Goal: Task Accomplishment & Management: Complete application form

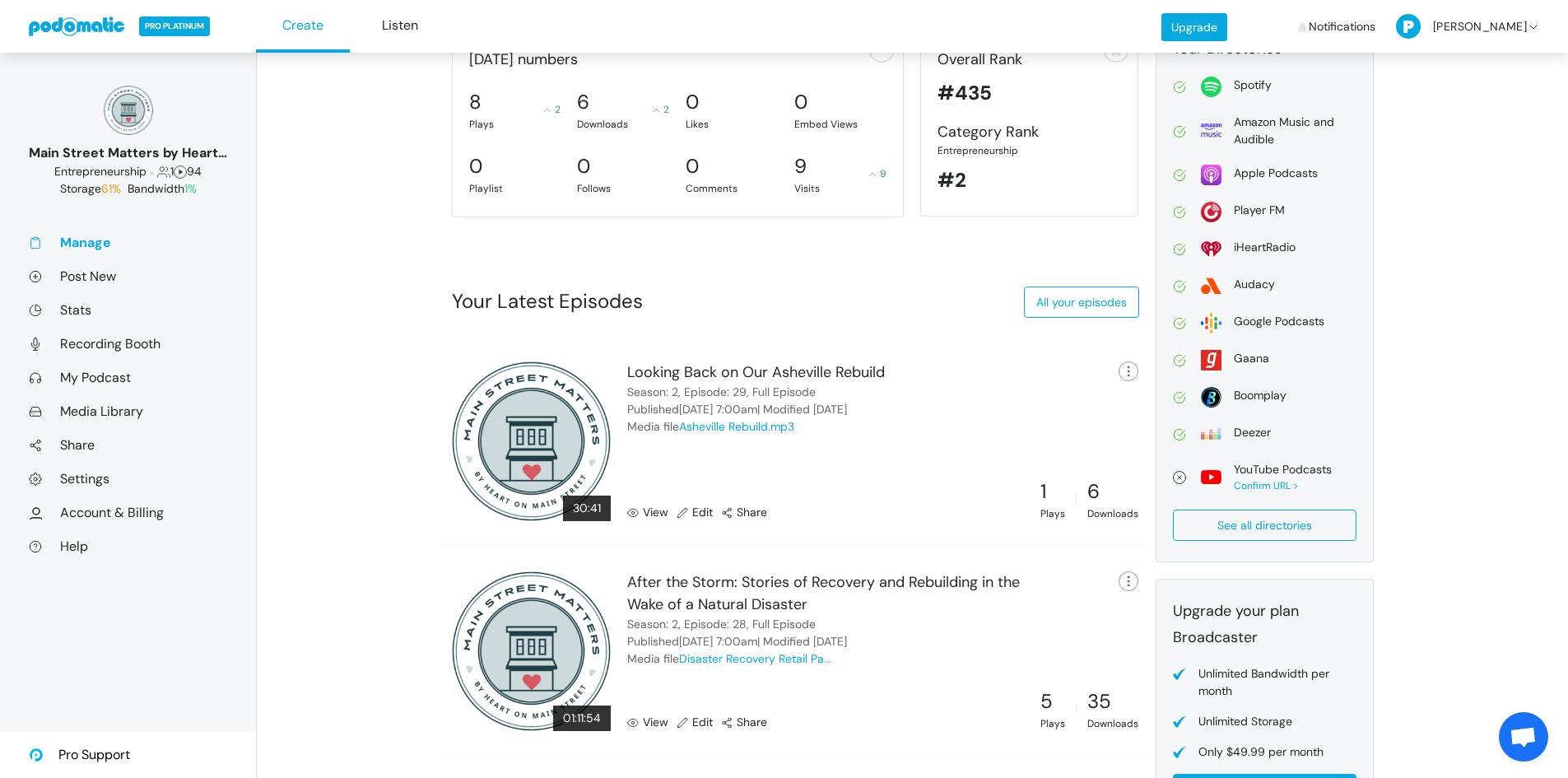
scroll to position [371, 0]
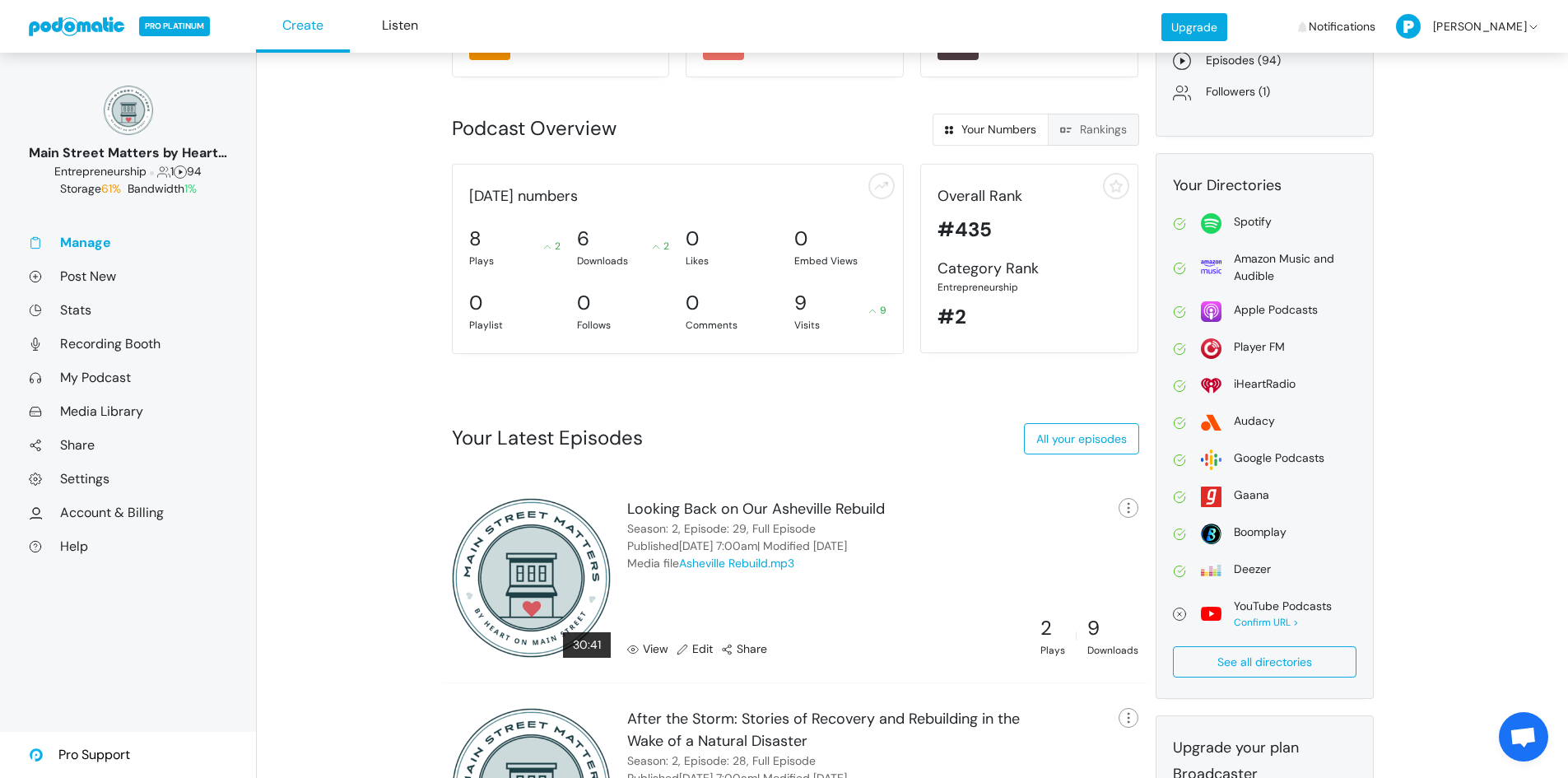
scroll to position [184, 0]
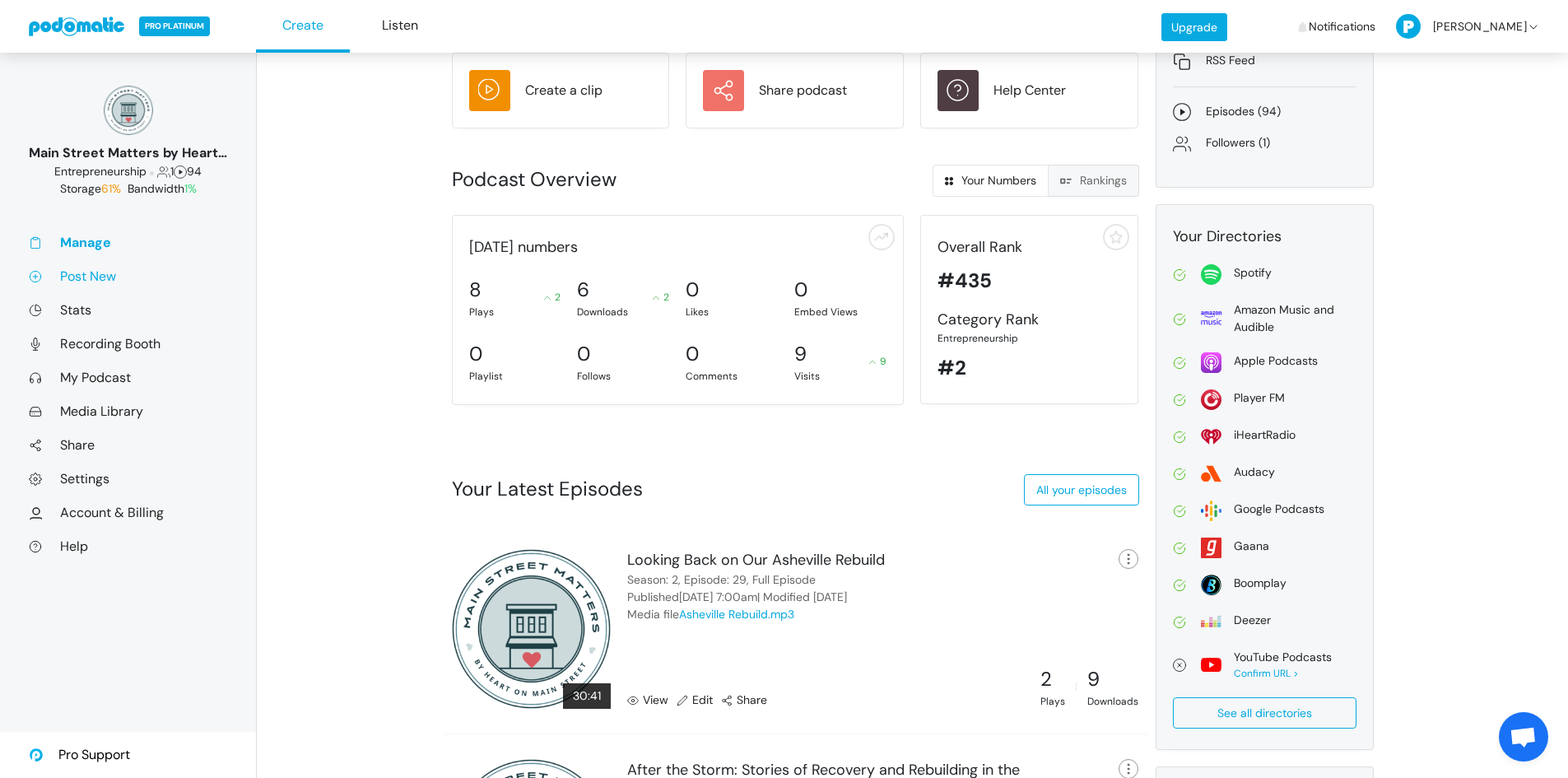
click at [84, 276] on link "Post New" at bounding box center [128, 276] width 198 height 17
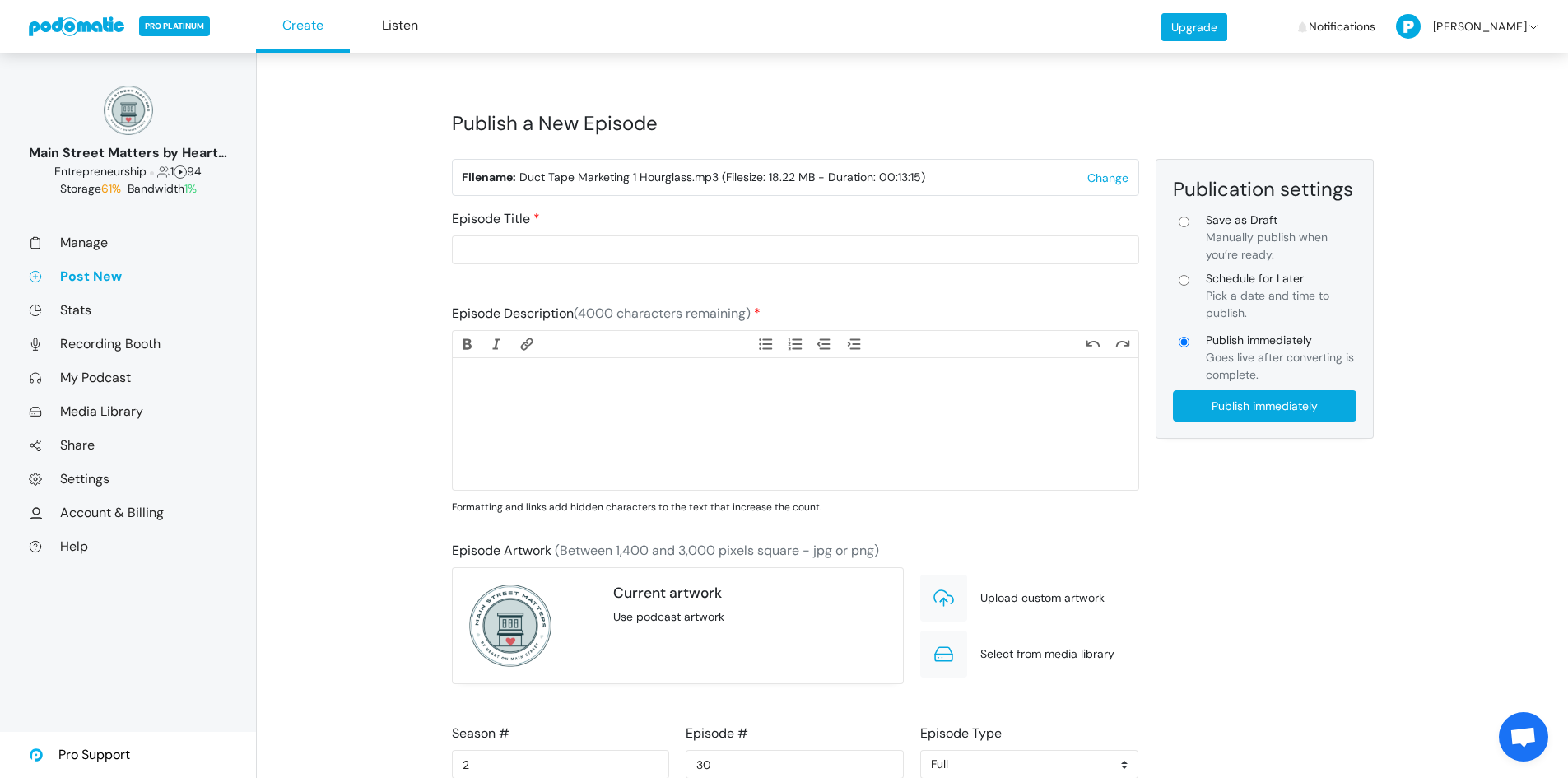
click at [1185, 283] on input "Schedule for Later Pick a date and time to publish." at bounding box center [1184, 280] width 10 height 10
radio input "true"
type input "Schedule for Later"
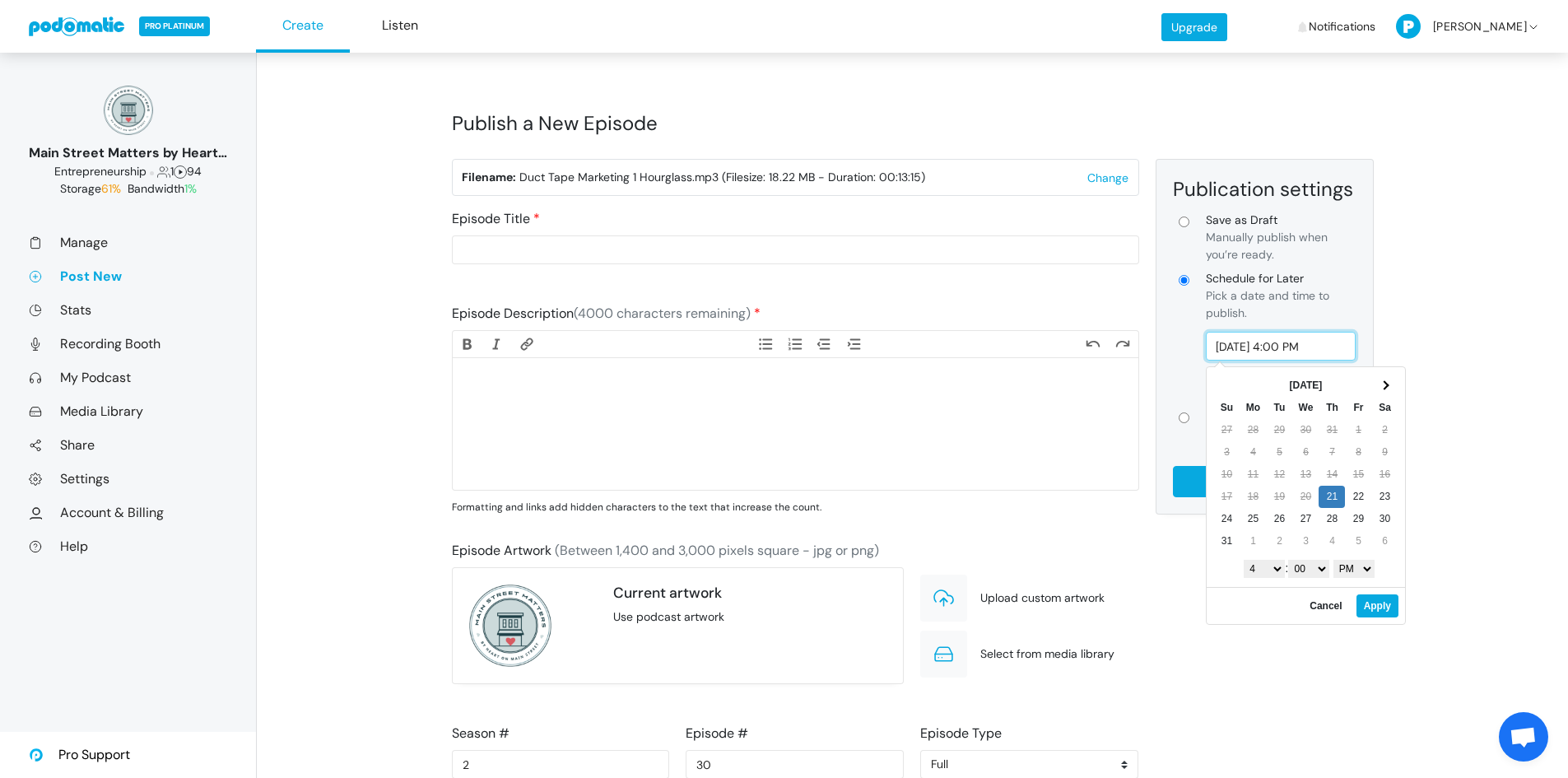
click at [1255, 352] on input "Aug 21, 2025 4:00 PM" at bounding box center [1281, 346] width 150 height 29
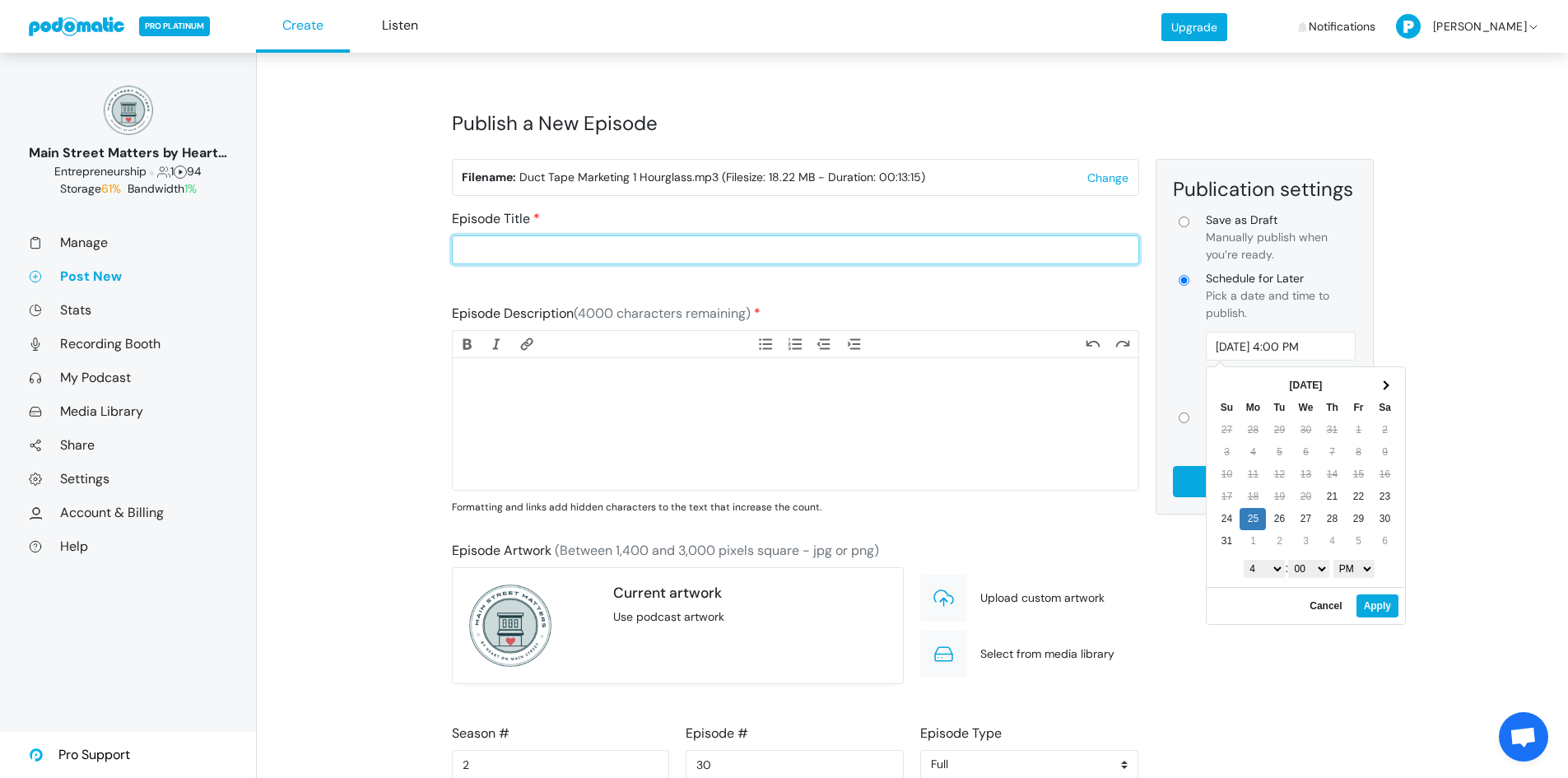
type input "Aug 25, 2025 4:00 PM"
click at [534, 247] on input "Episode Title" at bounding box center [796, 250] width 687 height 29
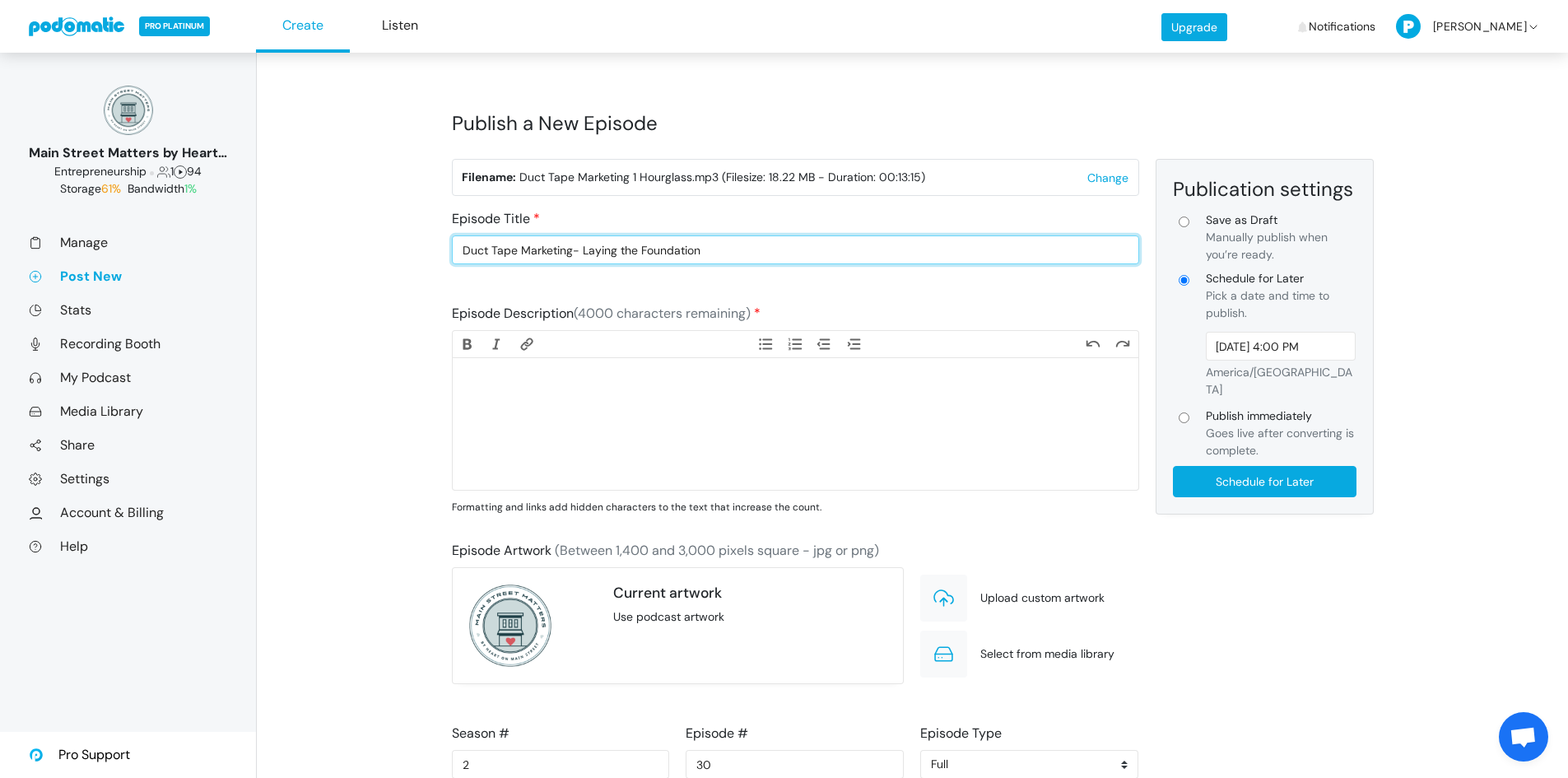
click at [723, 248] on input "Duct Tape Marketing- Laying the Foundation" at bounding box center [796, 250] width 687 height 29
type input "Duct Tape Marketing- Laying the Foundation through the Marketing Hourglass"
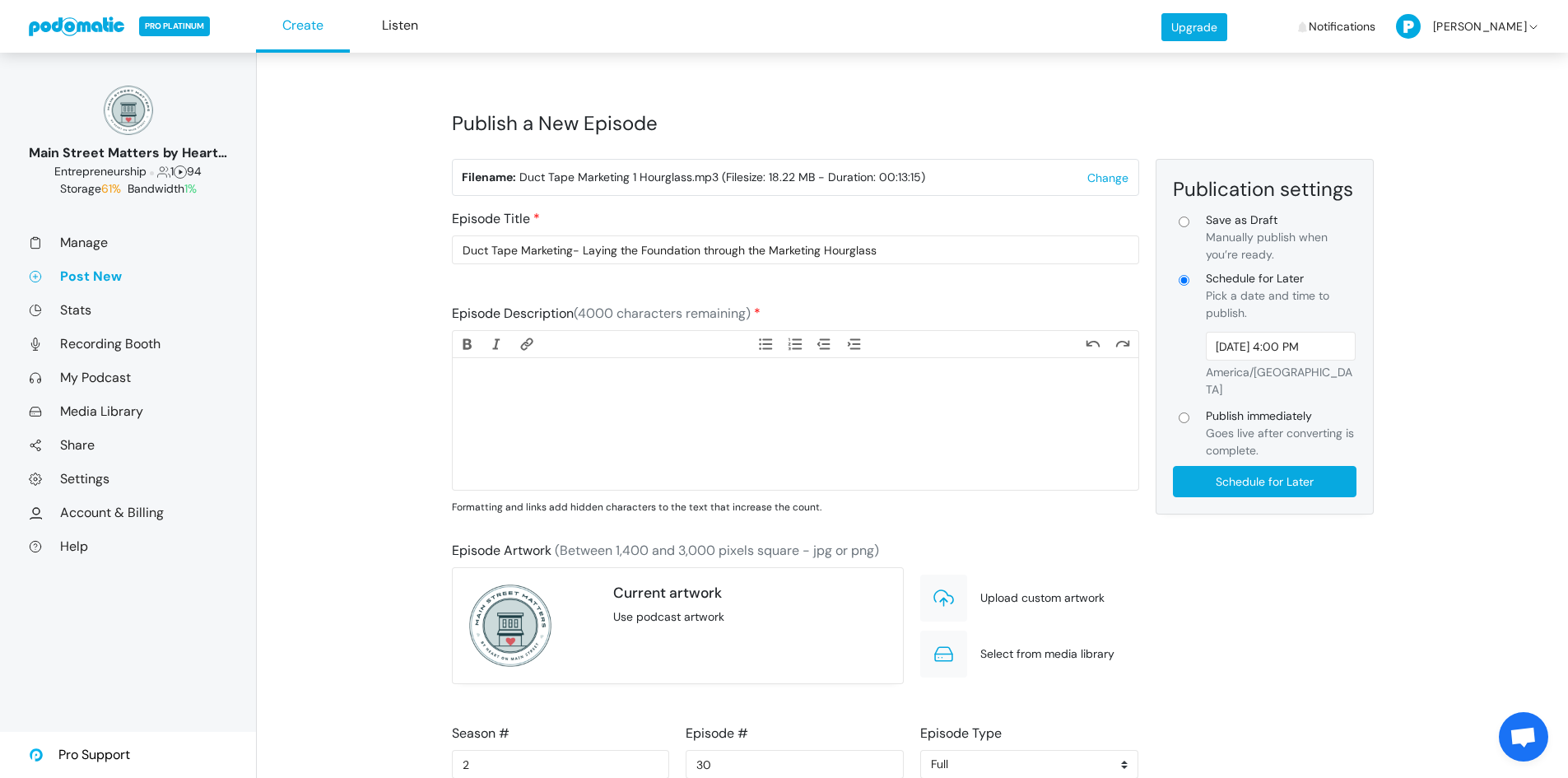
click at [747, 412] on trix-editor at bounding box center [796, 424] width 686 height 132
paste trix-editor "<div>Independent retailers need more than one-time sales — they need loyal cust…"
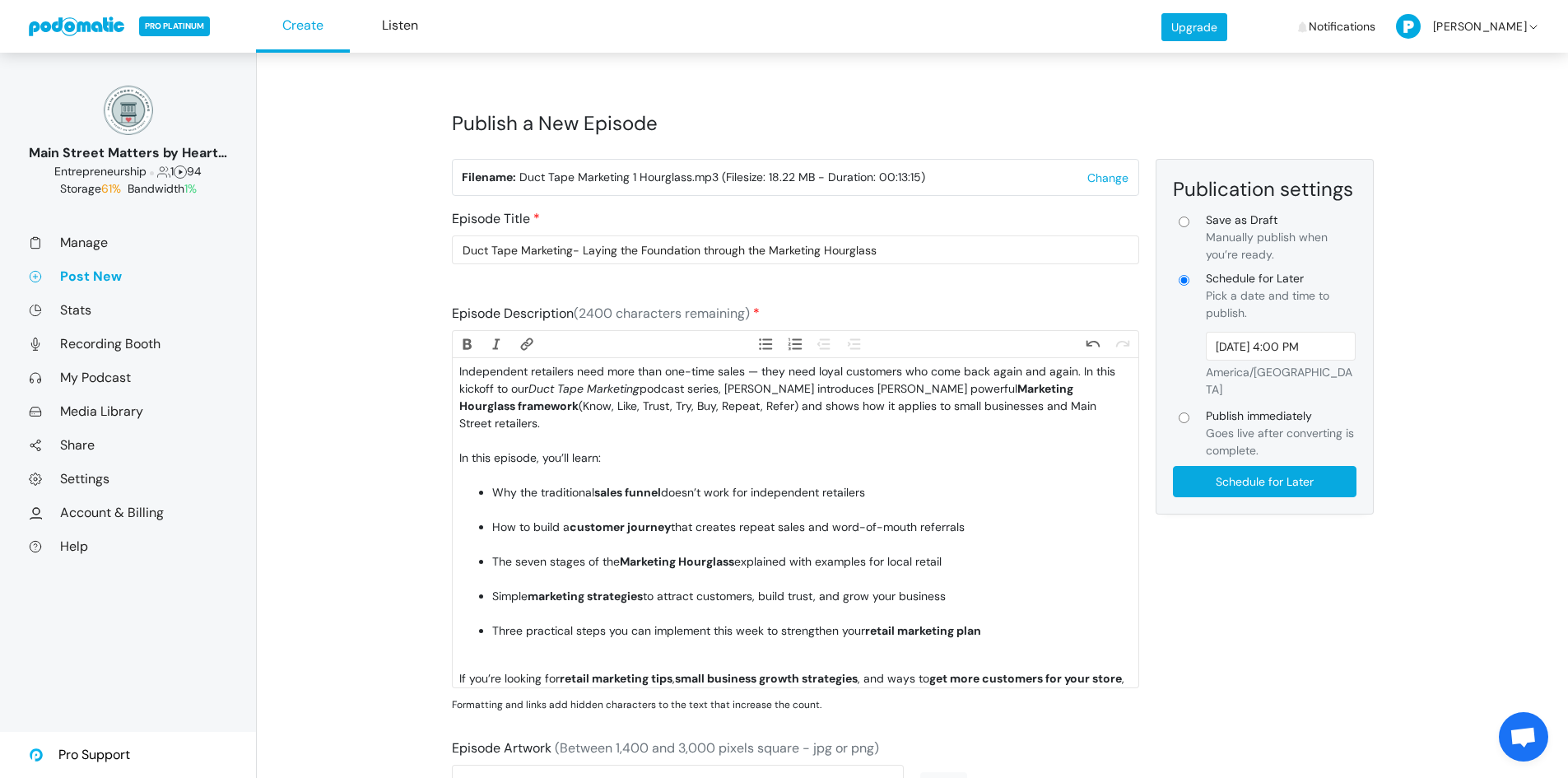
click at [614, 511] on li "Why the traditional sales funnel doesn’t work for independent retailers" at bounding box center [811, 501] width 638 height 34
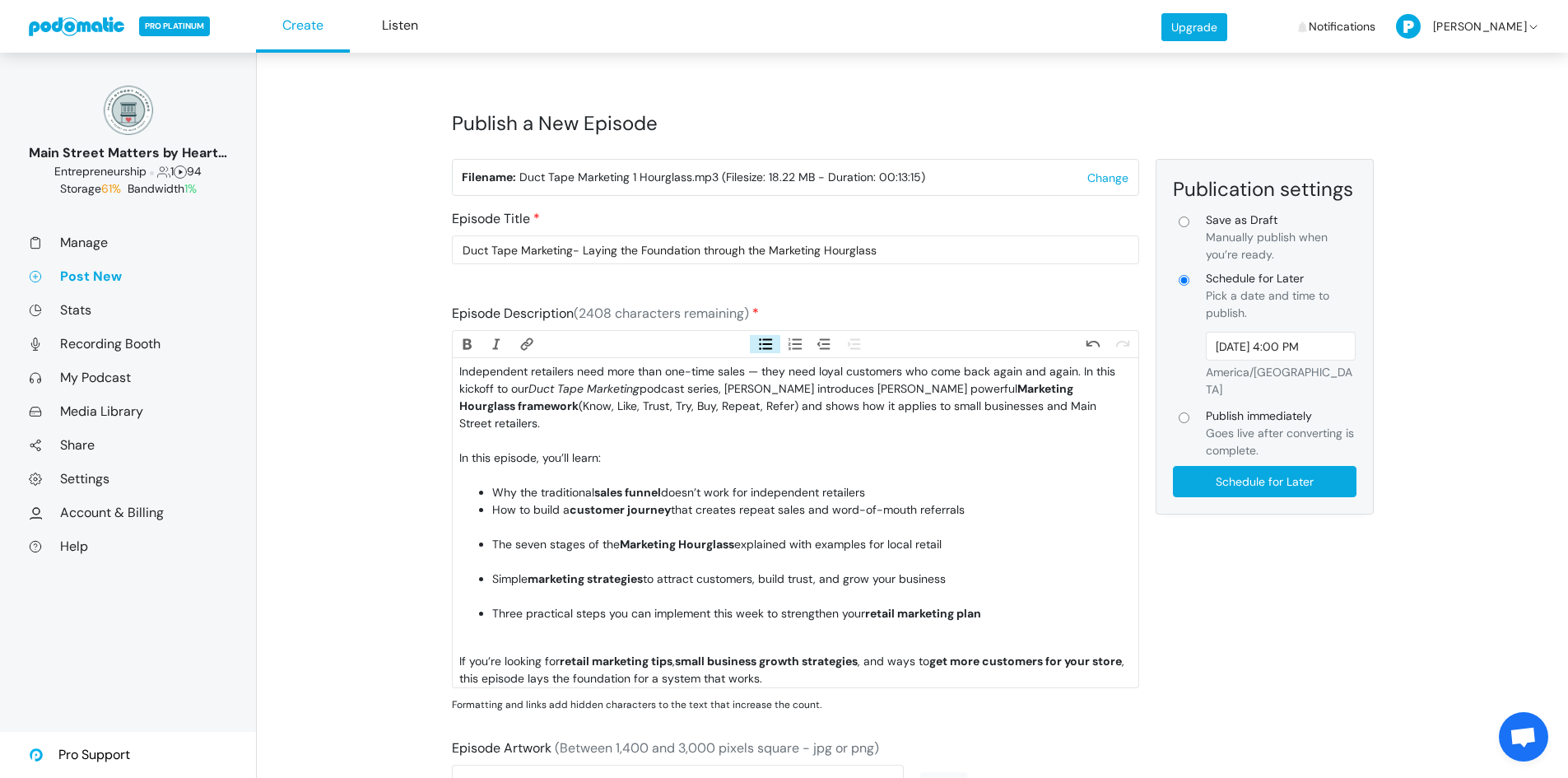
click at [601, 533] on li "How to build a customer journey that creates repeat sales and word-of-mouth ref…" at bounding box center [811, 518] width 638 height 34
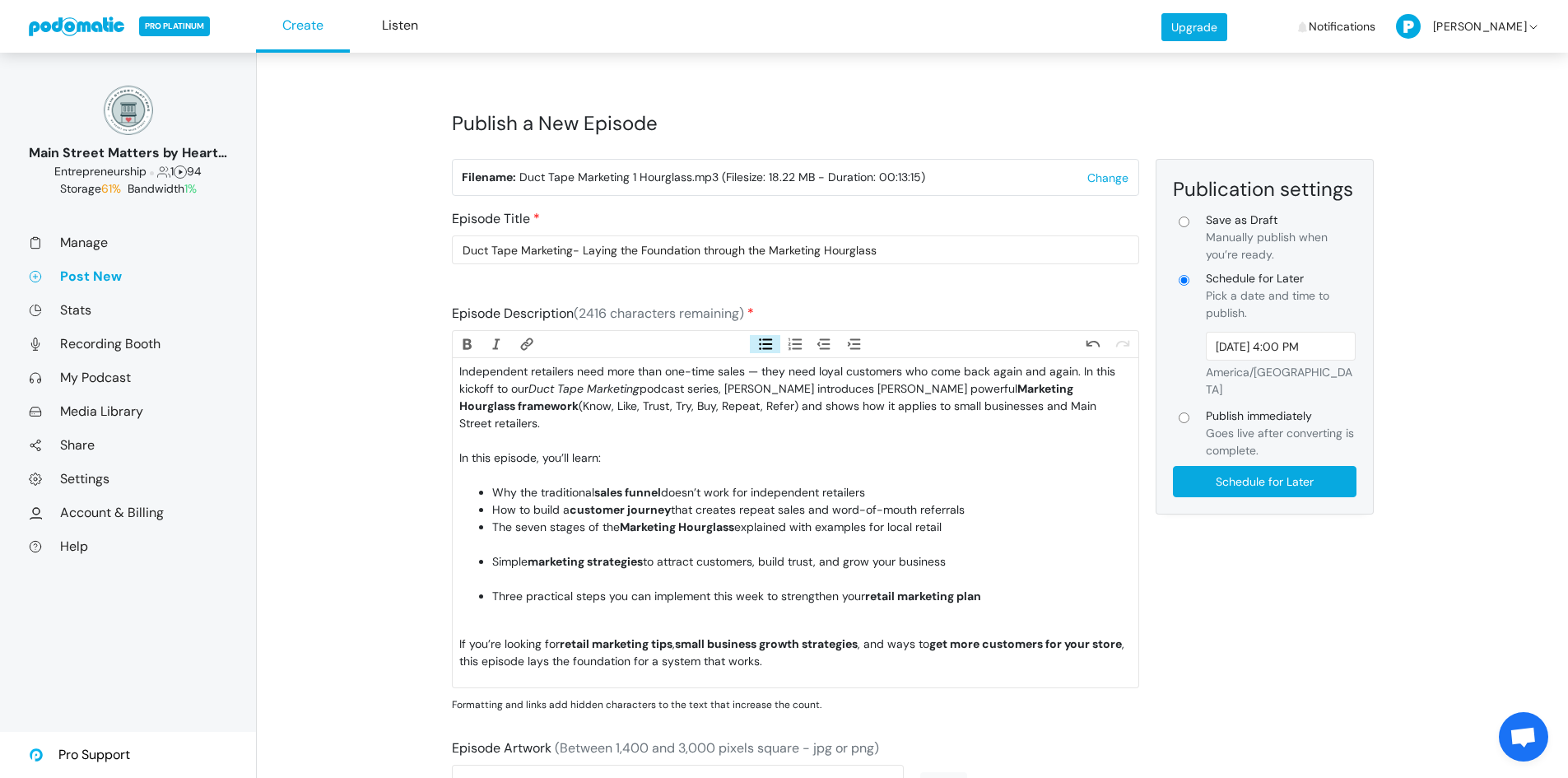
click at [581, 542] on li "The seven stages of the Marketing Hourglass explained with examples for local r…" at bounding box center [811, 536] width 638 height 34
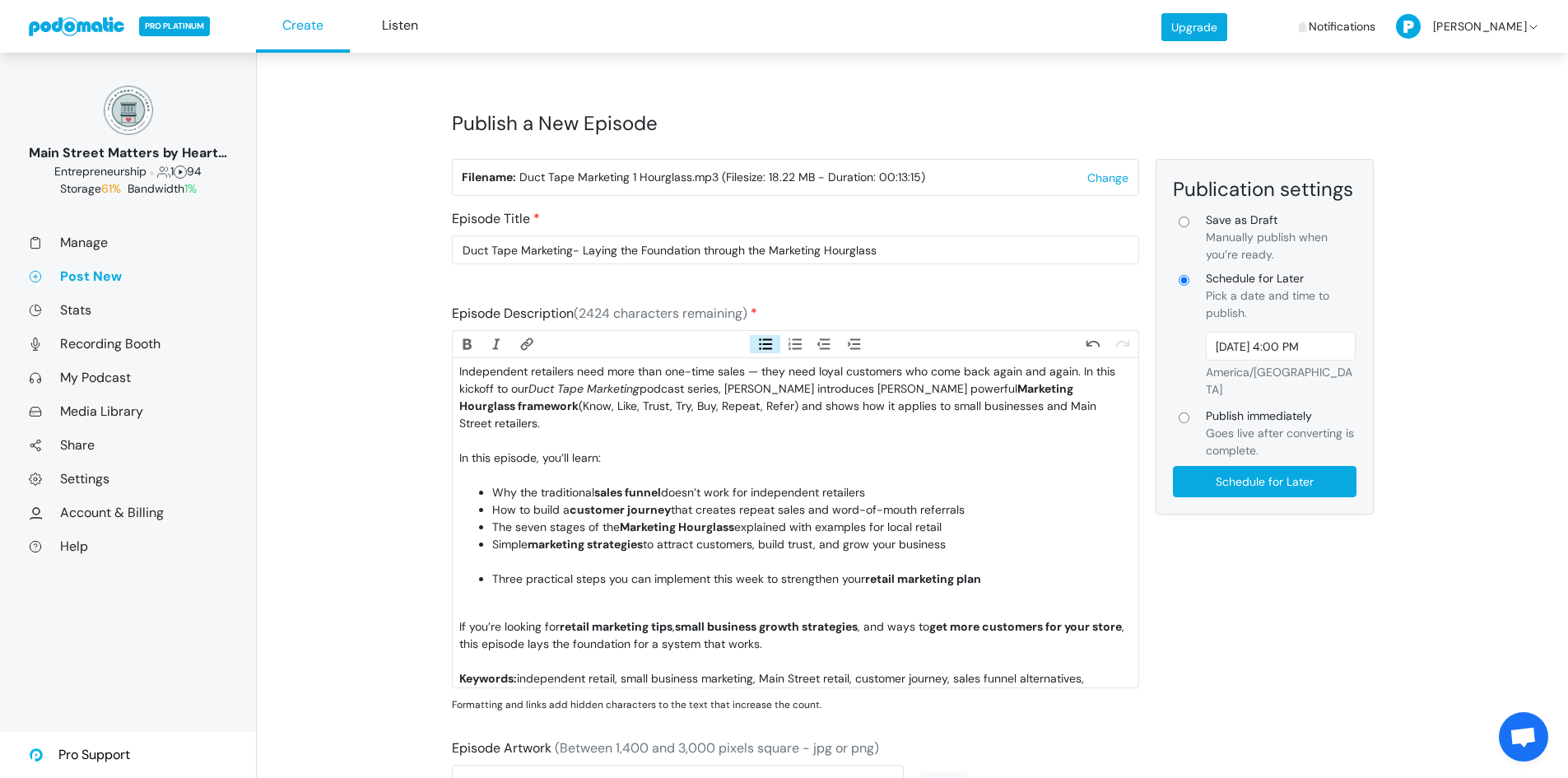
click at [570, 562] on li "Simple marketing strategies to attract customers, build trust, and grow your bu…" at bounding box center [811, 554] width 638 height 34
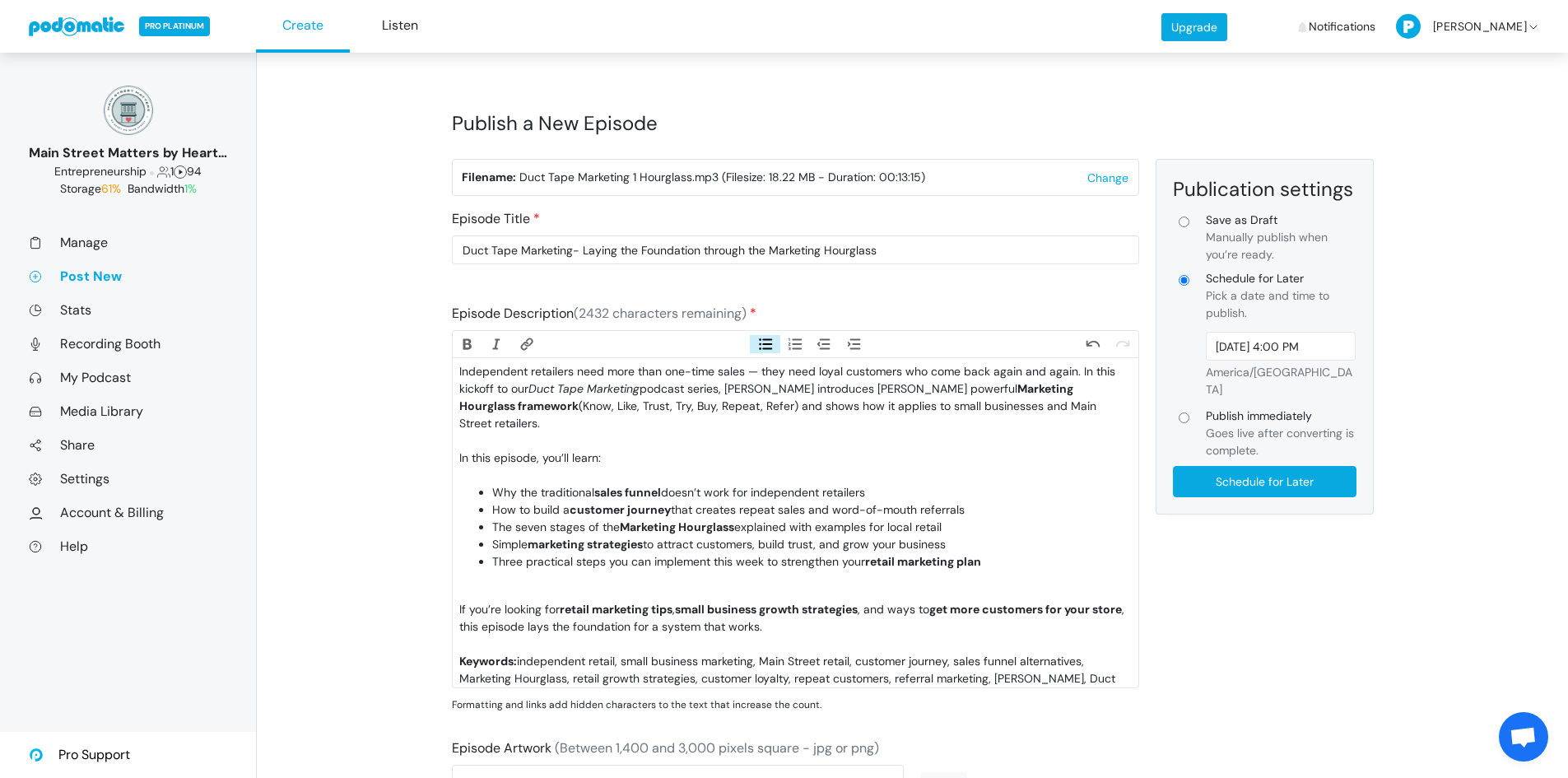
click at [561, 579] on li "Three practical steps you can implement this week to strengthen your retail mar…" at bounding box center [811, 571] width 638 height 34
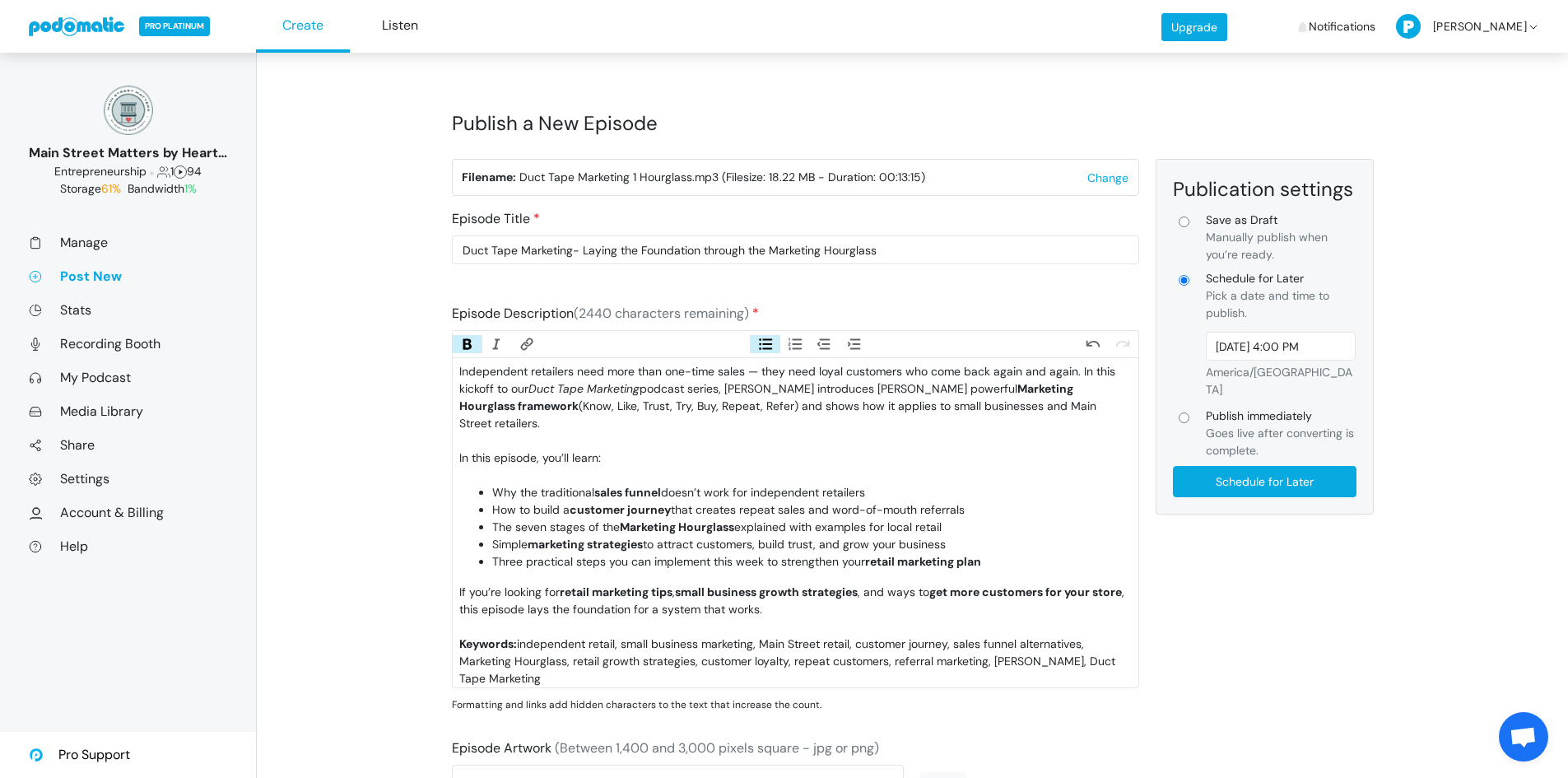
click at [514, 476] on div "In this episode, you’ll learn:" at bounding box center [796, 467] width 672 height 34
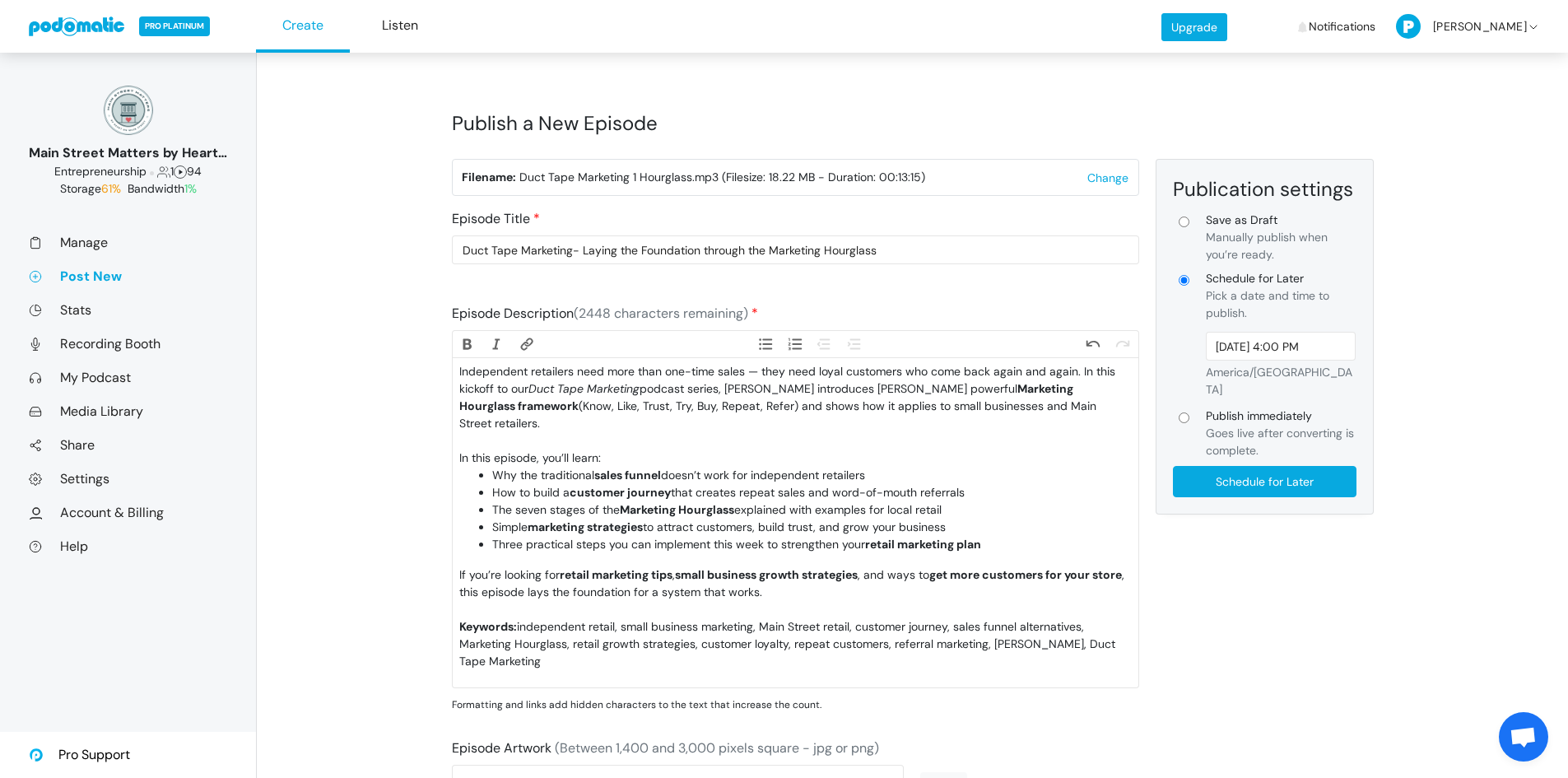
click at [538, 608] on div "If you’re looking for retail marketing tips , small business growth strategies …" at bounding box center [796, 592] width 672 height 52
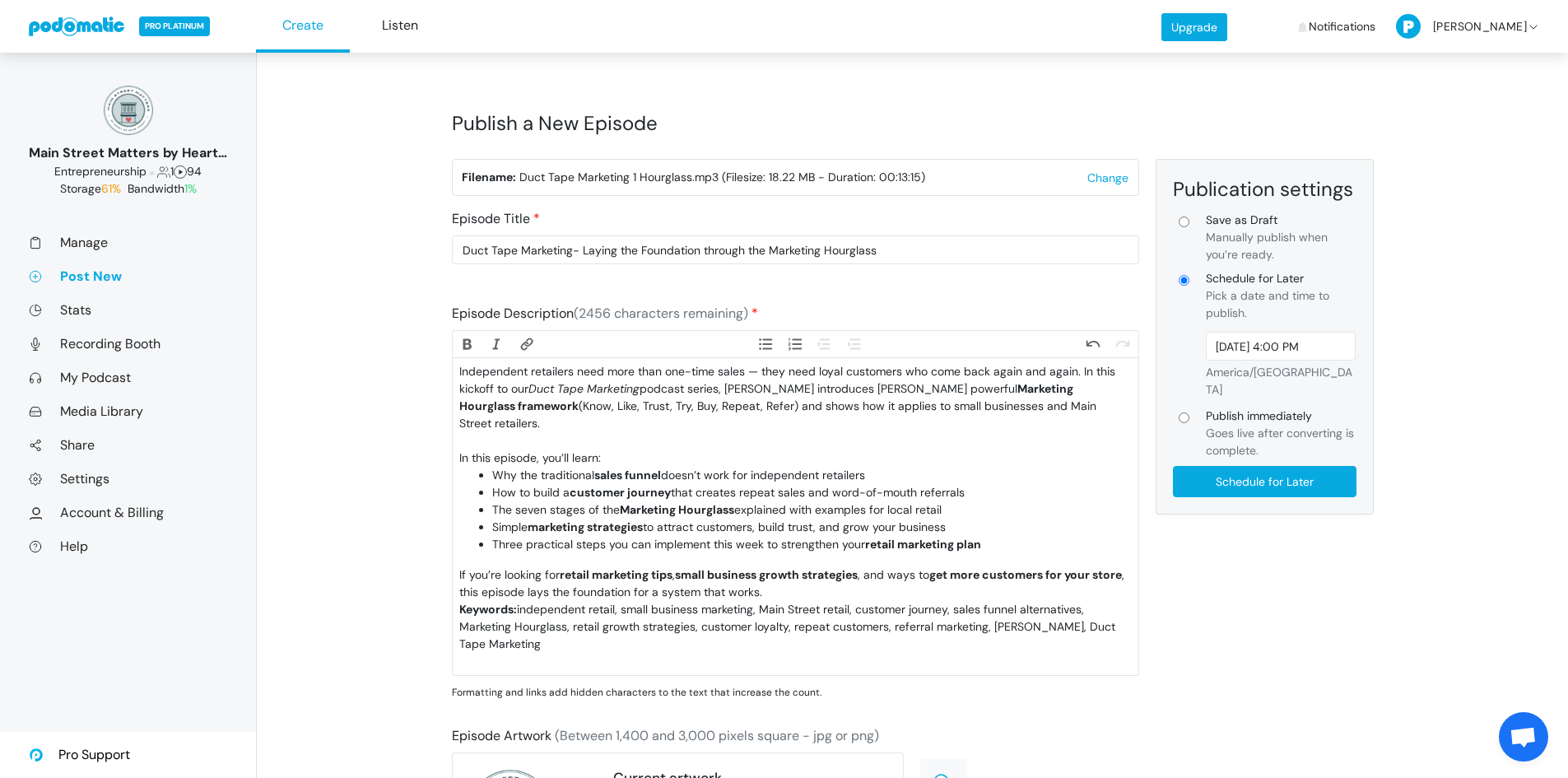
click at [519, 557] on trix-editor "Independent retailers need more than one-time sales — they need loyal customers…" at bounding box center [796, 517] width 686 height 316
click at [516, 561] on trix-editor "Independent retailers need more than one-time sales — they need loyal customers…" at bounding box center [796, 517] width 686 height 316
click at [466, 557] on trix-editor "Independent retailers need more than one-time sales — they need loyal customers…" at bounding box center [796, 517] width 686 height 316
click at [488, 438] on div "Independent retailers need more than one-time sales — they need loyal customers…" at bounding box center [796, 407] width 672 height 87
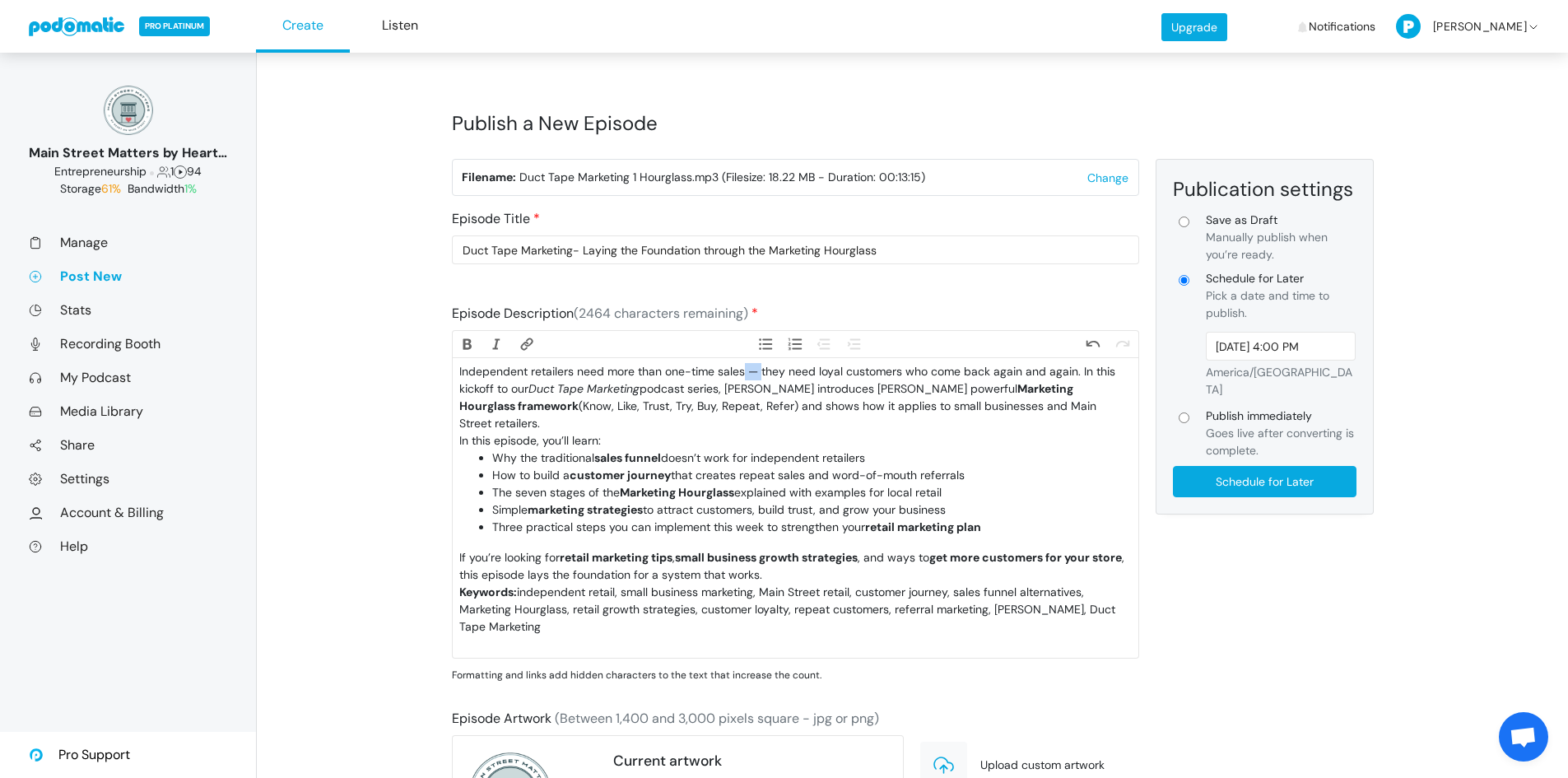
drag, startPoint x: 760, startPoint y: 373, endPoint x: 743, endPoint y: 372, distance: 17.0
click at [743, 372] on div "Independent retailers need more than one-time sales — they need loyal customers…" at bounding box center [796, 398] width 672 height 69
drag, startPoint x: 731, startPoint y: 387, endPoint x: 741, endPoint y: 385, distance: 10.2
click at [733, 386] on div "Independent retailers need more than one-time sales; they need loyal customers …" at bounding box center [796, 398] width 672 height 69
type trix-editor "<div>Independent retailers need more than one-time sales; they need loyal custo…"
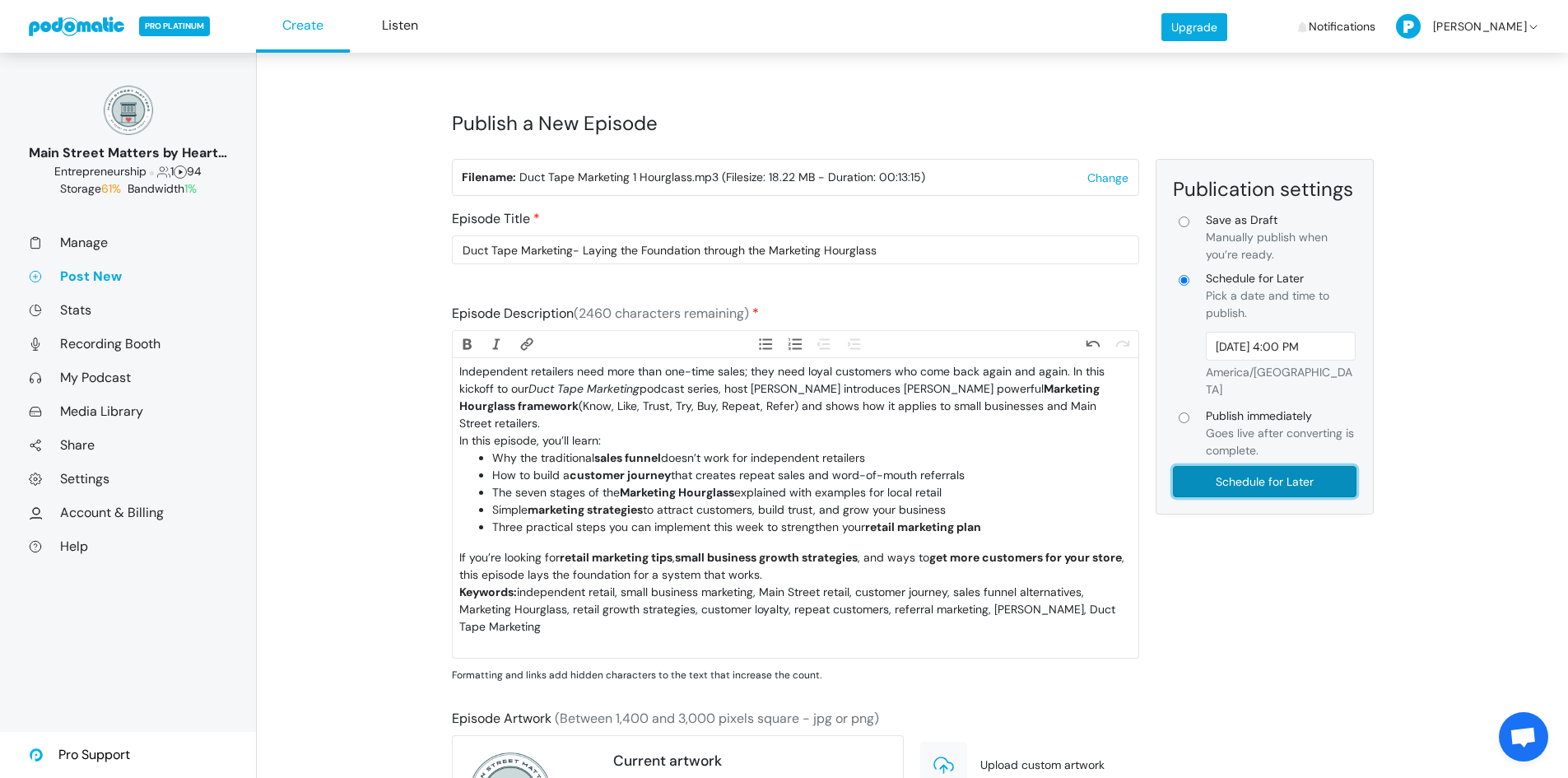
click at [1210, 466] on input "Schedule for Later" at bounding box center [1265, 481] width 184 height 31
type input "Schedule for Later"
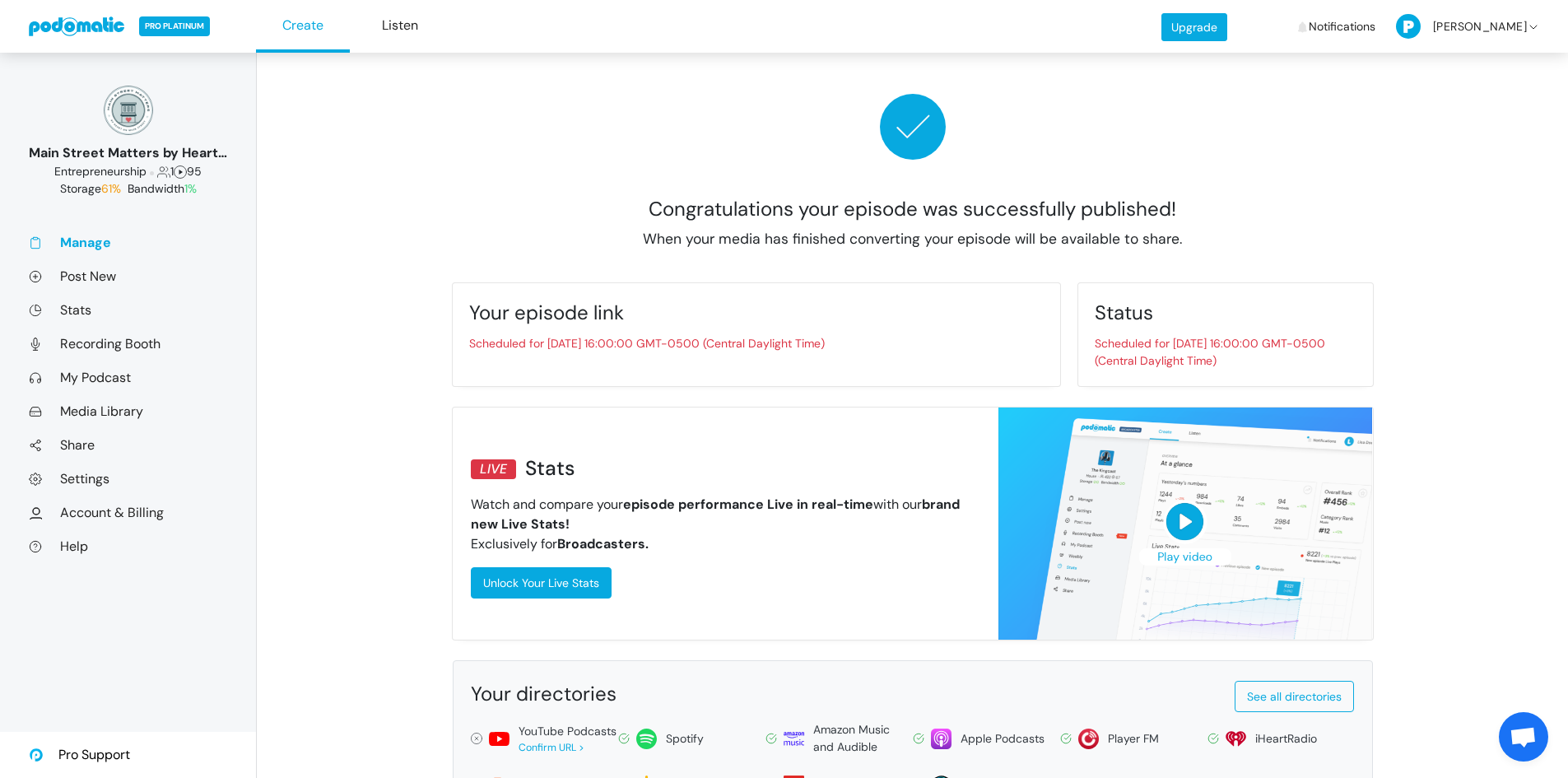
click at [107, 33] on link at bounding box center [77, 26] width 97 height 20
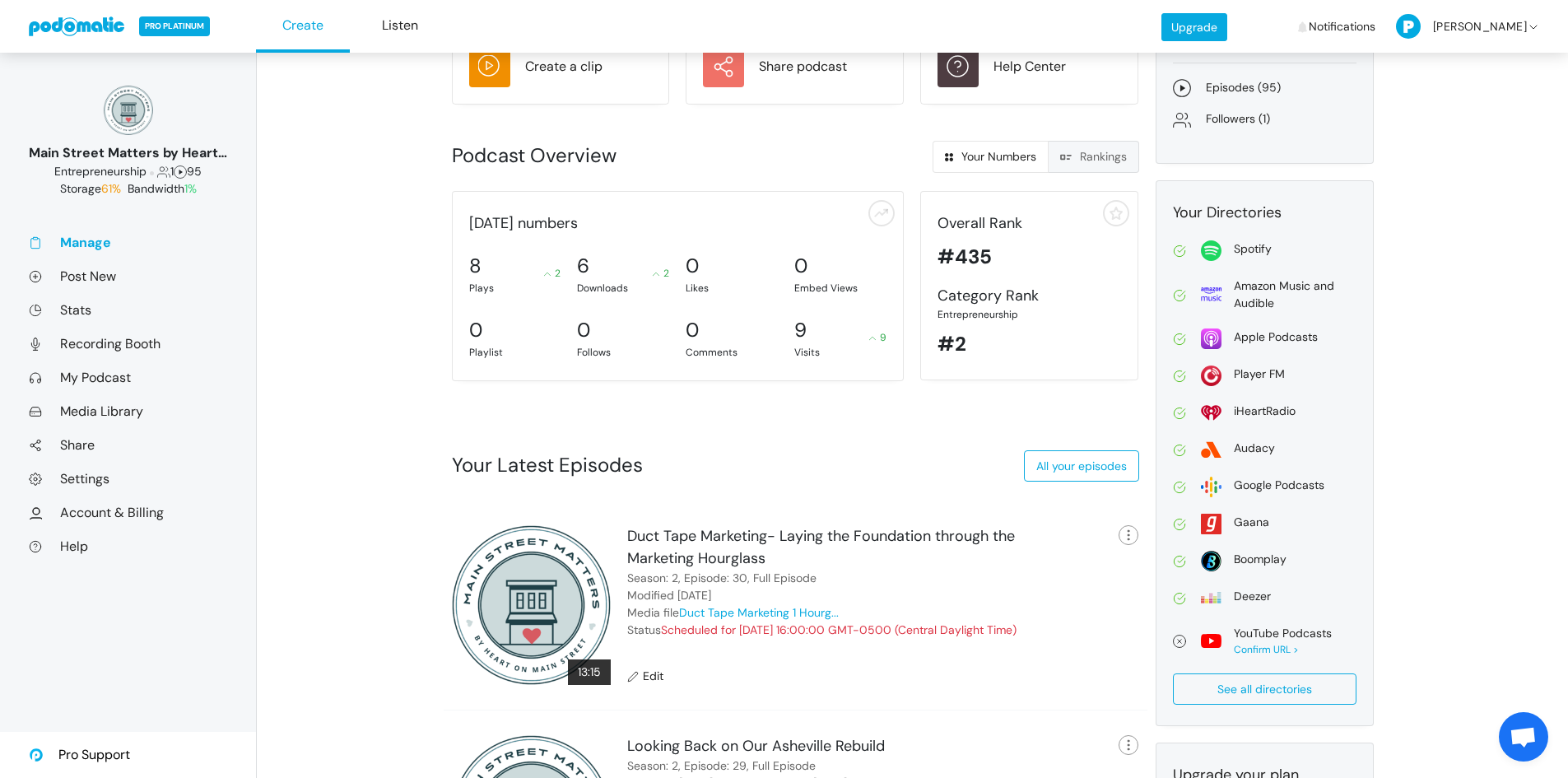
scroll to position [165, 0]
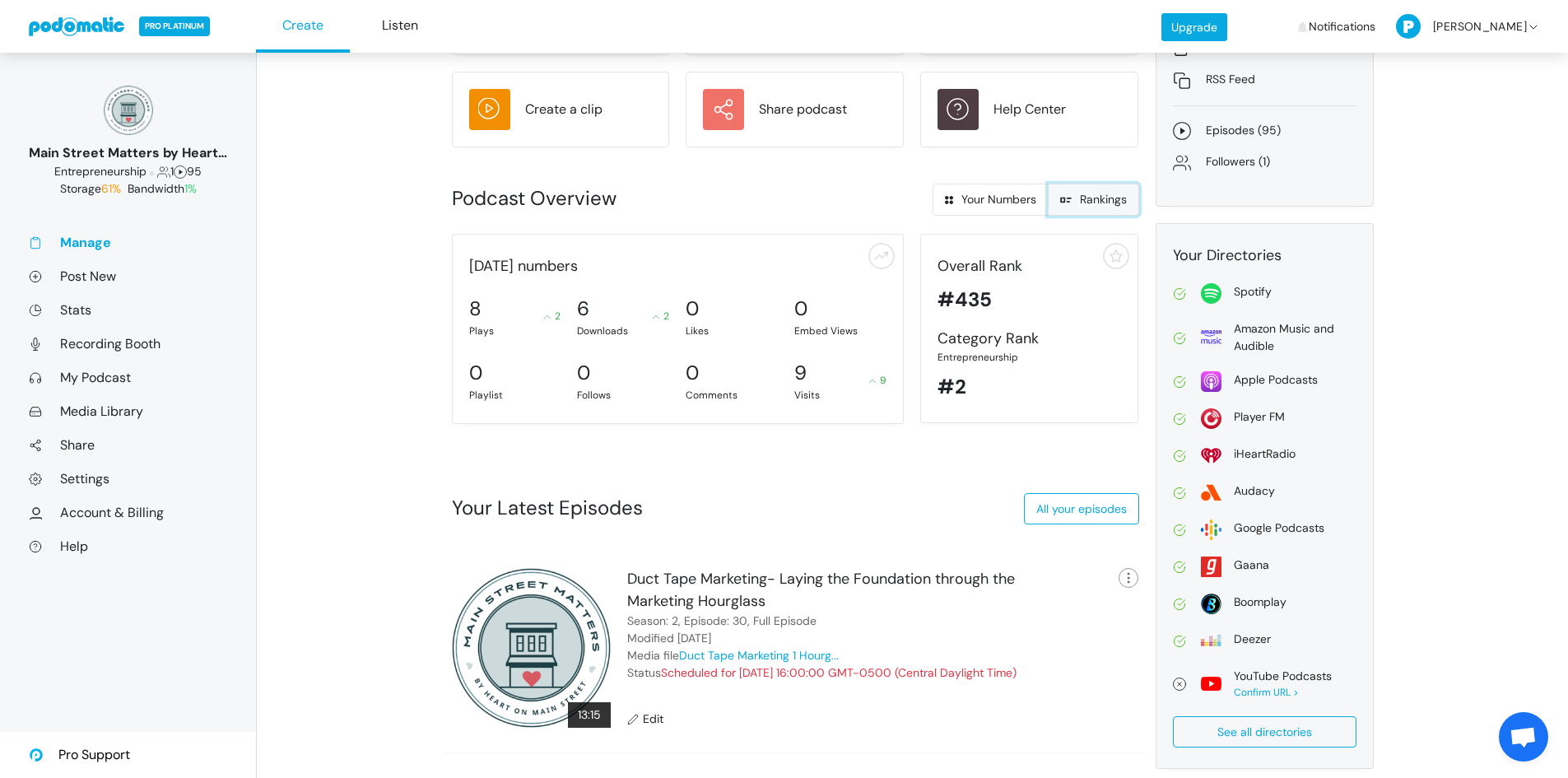
click at [1065, 199] on use at bounding box center [1065, 200] width 11 height 6
radio input "true"
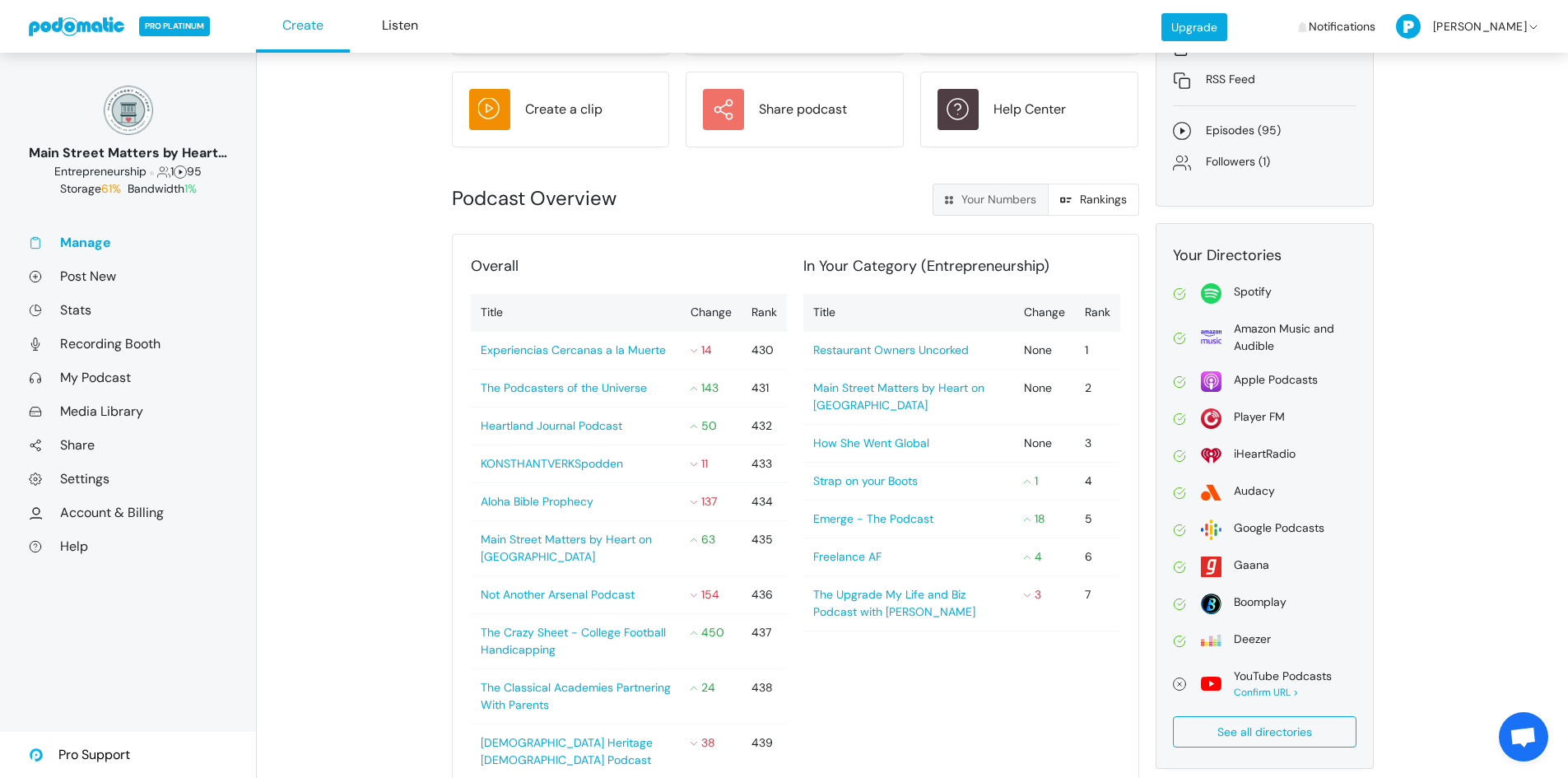
click at [95, 245] on link "Manage" at bounding box center [128, 242] width 198 height 17
